Goal: Information Seeking & Learning: Understand process/instructions

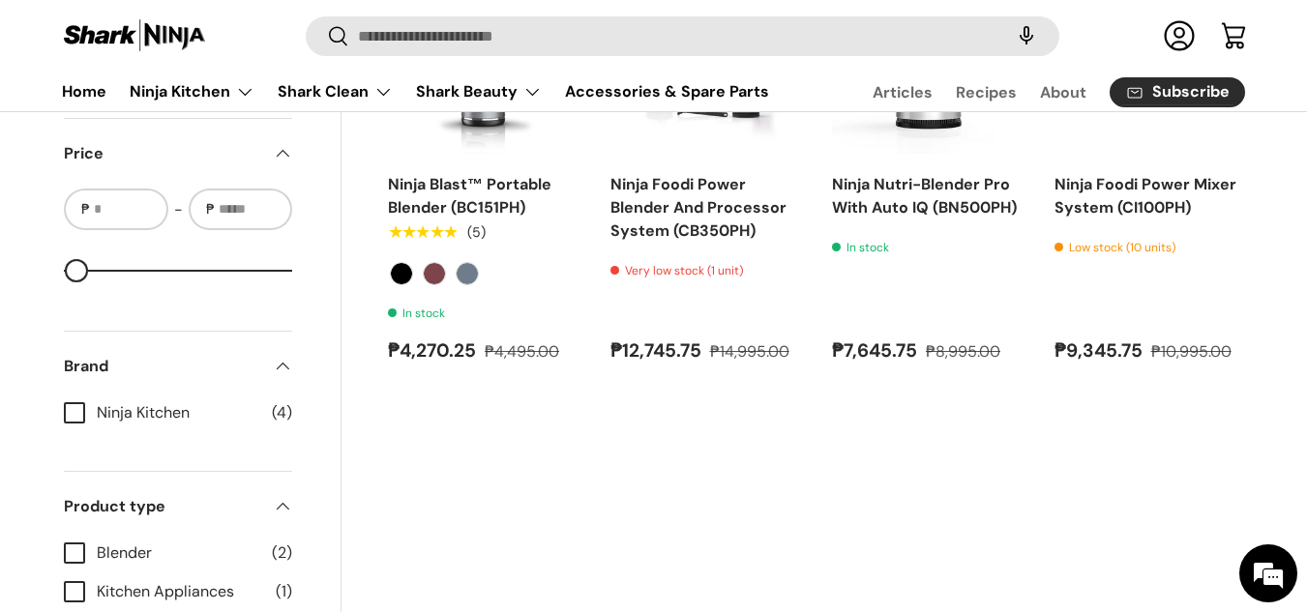
scroll to position [840, 0]
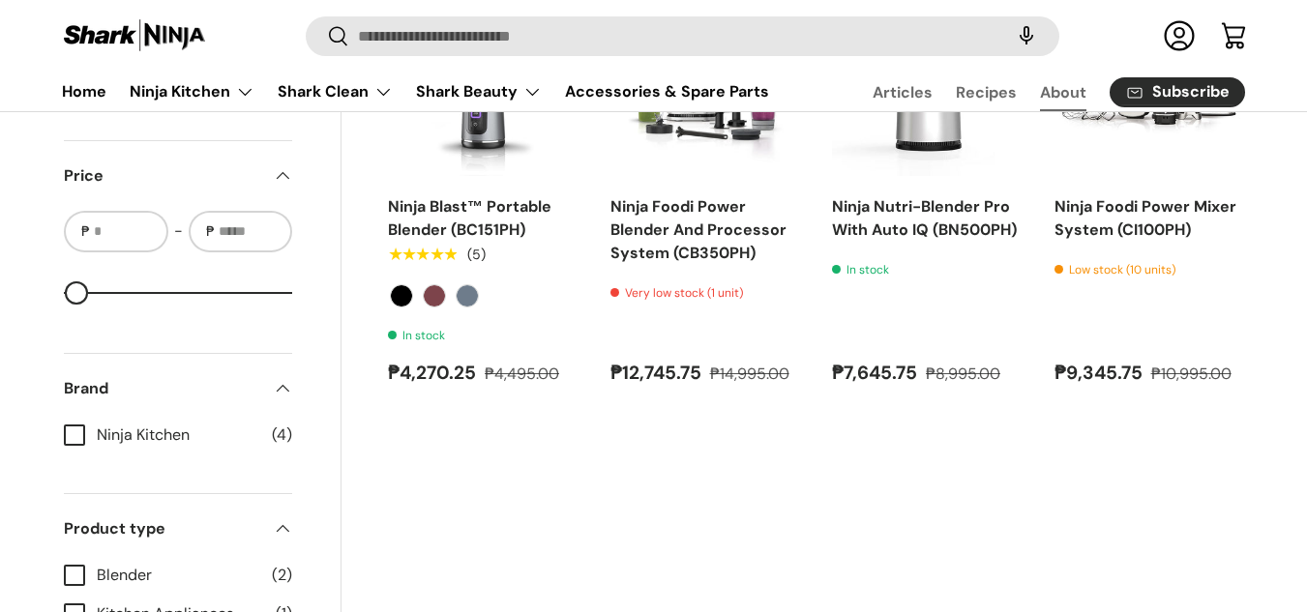
click at [1065, 87] on link "About" at bounding box center [1063, 93] width 46 height 38
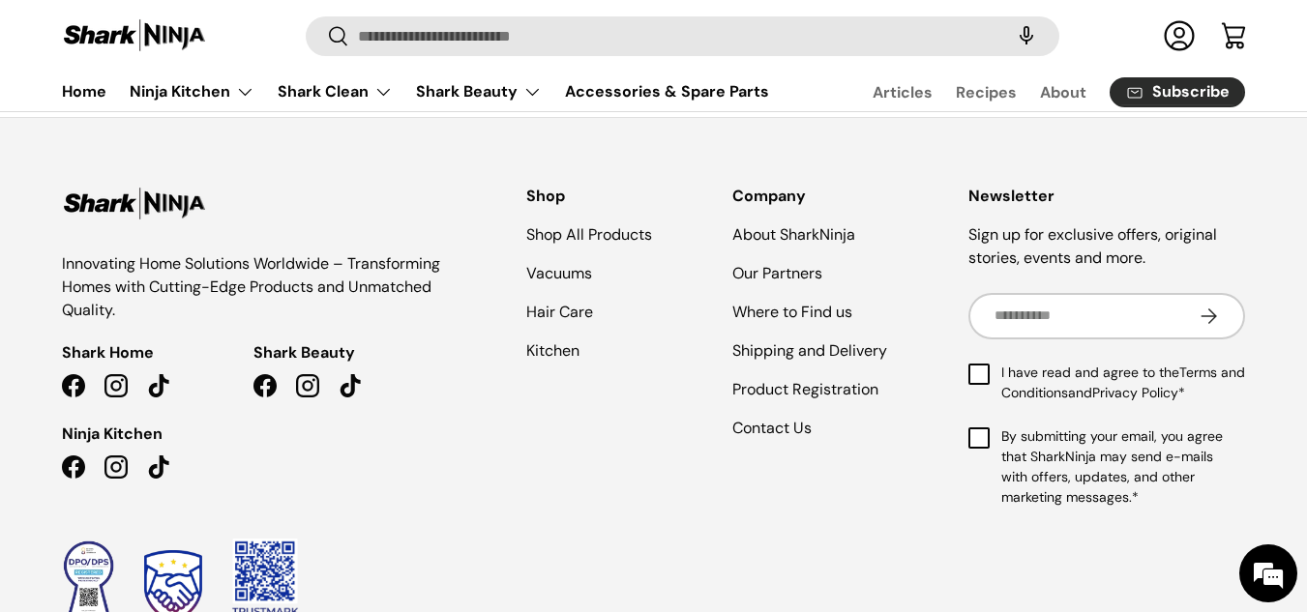
scroll to position [1878, 0]
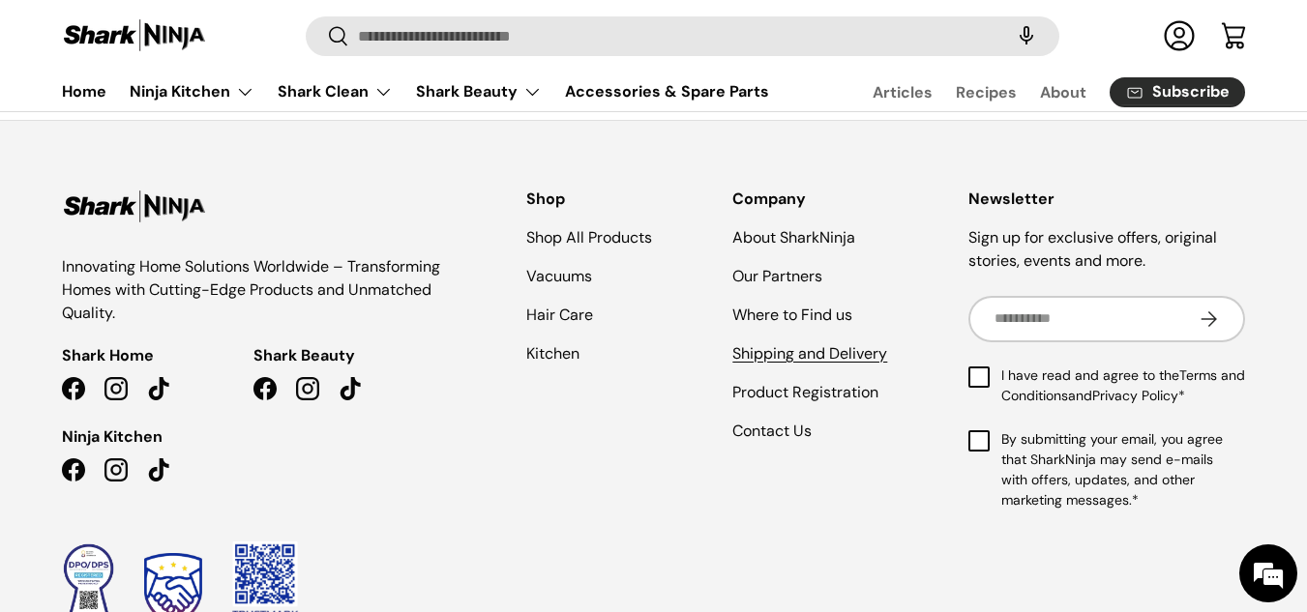
click at [810, 343] on link "Shipping and Delivery" at bounding box center [809, 353] width 155 height 20
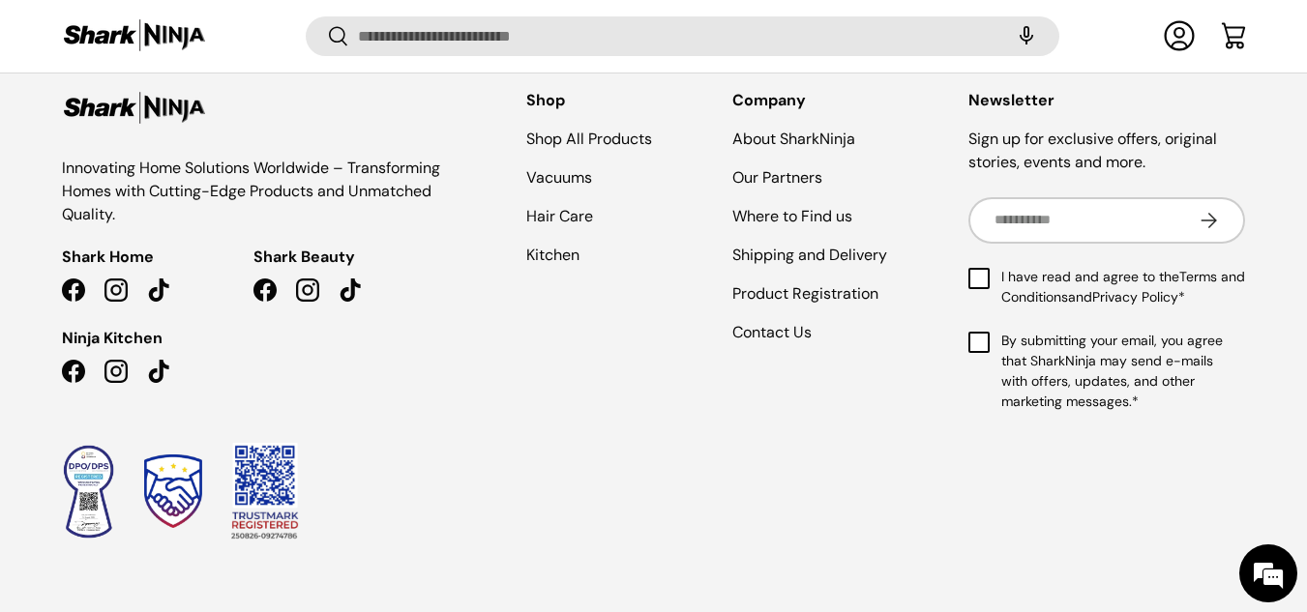
scroll to position [1986, 0]
